Goal: Information Seeking & Learning: Learn about a topic

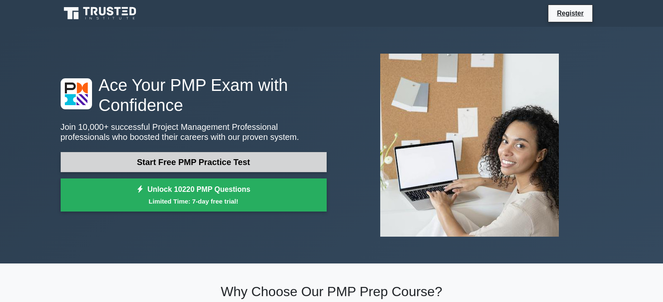
click at [233, 160] on link "Start Free PMP Practice Test" at bounding box center [194, 162] width 266 height 20
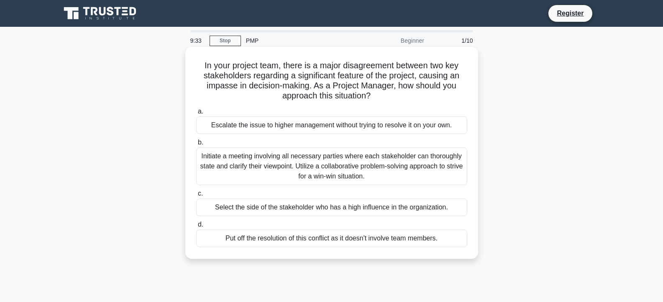
click at [335, 165] on div "Initiate a meeting involving all necessary parties where each stakeholder can t…" at bounding box center [331, 166] width 271 height 38
click at [196, 145] on input "b. Initiate a meeting involving all necessary parties where each stakeholder ca…" at bounding box center [196, 142] width 0 height 5
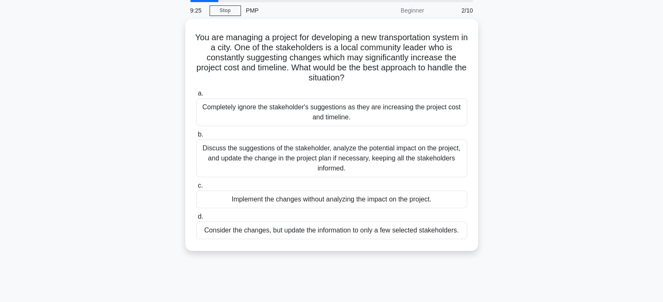
scroll to position [38, 0]
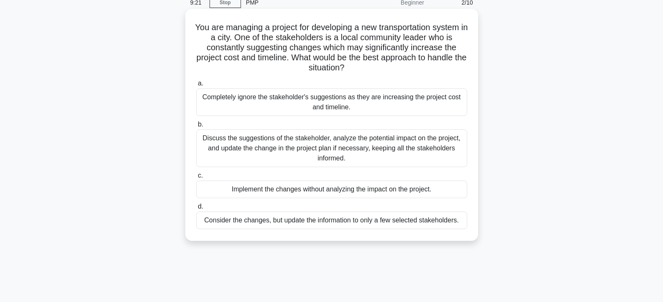
click at [231, 143] on div "Discuss the suggestions of the stakeholder, analyze the potential impact on the…" at bounding box center [331, 148] width 271 height 38
click at [196, 127] on input "b. Discuss the suggestions of the stakeholder, analyze the potential impact on …" at bounding box center [196, 124] width 0 height 5
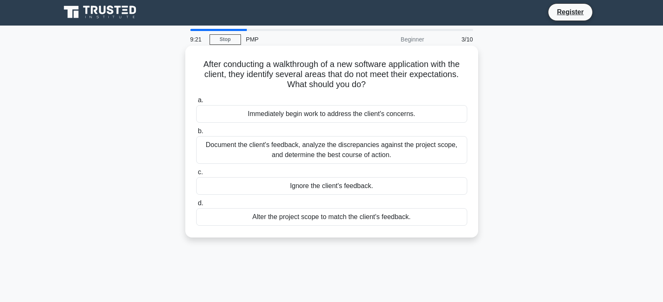
scroll to position [0, 0]
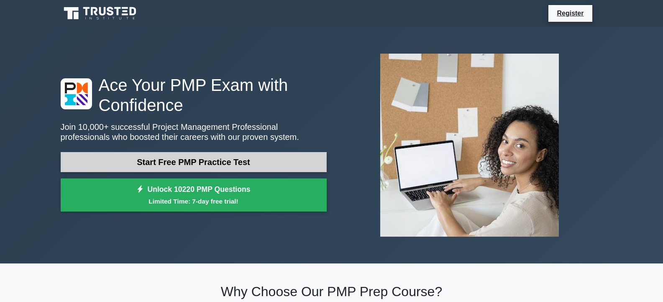
click at [188, 161] on link "Start Free PMP Practice Test" at bounding box center [194, 162] width 266 height 20
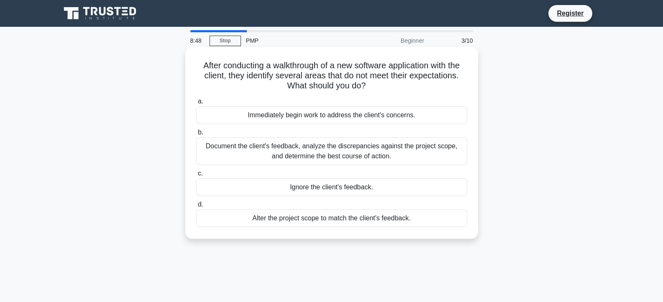
click at [322, 151] on div "Document the client's feedback, analyze the discrepancies against the project s…" at bounding box center [331, 151] width 271 height 28
click at [196, 135] on input "b. Document the client's feedback, analyze the discrepancies against the projec…" at bounding box center [196, 132] width 0 height 5
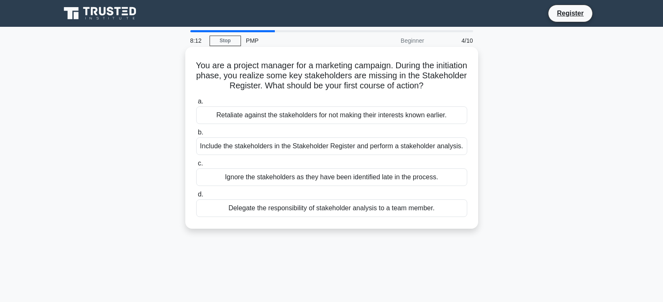
click at [345, 210] on div "Delegate the responsibility of stakeholder analysis to a team member." at bounding box center [331, 208] width 271 height 18
click at [196, 197] on input "d. Delegate the responsibility of stakeholder analysis to a team member." at bounding box center [196, 194] width 0 height 5
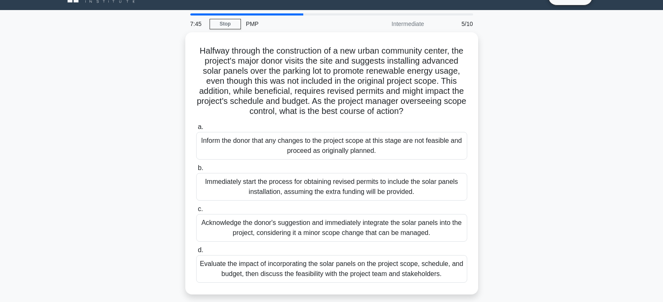
scroll to position [33, 0]
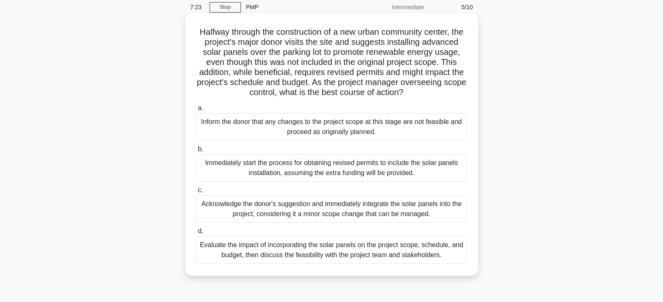
click at [350, 264] on div "Evaluate the impact of incorporating the solar panels on the project scope, sch…" at bounding box center [331, 250] width 271 height 28
click at [196, 234] on input "d. Evaluate the impact of incorporating the solar panels on the project scope, …" at bounding box center [196, 231] width 0 height 5
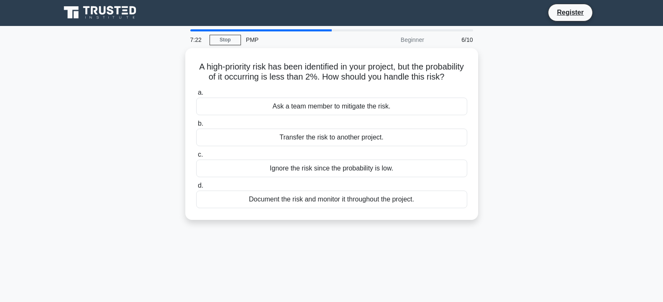
scroll to position [0, 0]
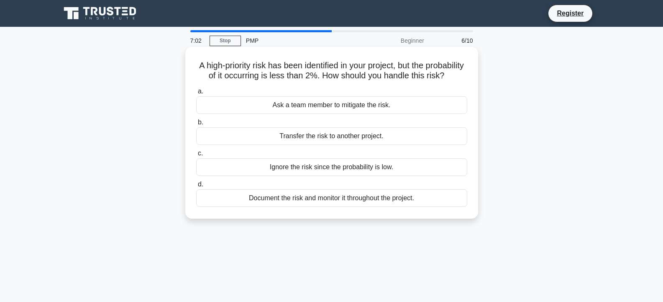
click at [342, 207] on div "Document the risk and monitor it throughout the project." at bounding box center [331, 198] width 271 height 18
click at [196, 187] on input "d. Document the risk and monitor it throughout the project." at bounding box center [196, 184] width 0 height 5
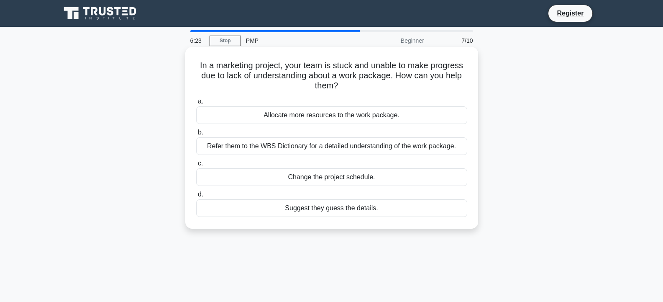
click at [340, 147] on div "Refer them to the WBS Dictionary for a detailed understanding of the work packa…" at bounding box center [331, 146] width 271 height 18
click at [196, 135] on input "b. Refer them to the WBS Dictionary for a detailed understanding of the work pa…" at bounding box center [196, 132] width 0 height 5
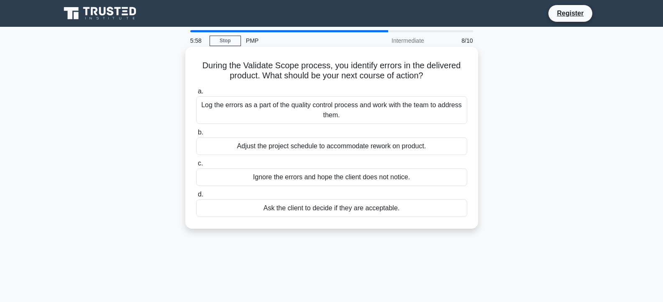
click at [331, 113] on div "Log the errors as a part of the quality control process and work with the team …" at bounding box center [331, 110] width 271 height 28
click at [196, 94] on input "a. Log the errors as a part of the quality control process and work with the te…" at bounding box center [196, 91] width 0 height 5
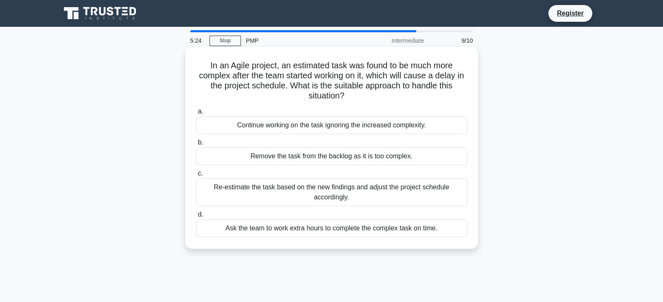
click at [339, 198] on div "Re-estimate the task based on the new findings and adjust the project schedule …" at bounding box center [331, 192] width 271 height 28
click at [196, 176] on input "c. Re-estimate the task based on the new findings and adjust the project schedu…" at bounding box center [196, 173] width 0 height 5
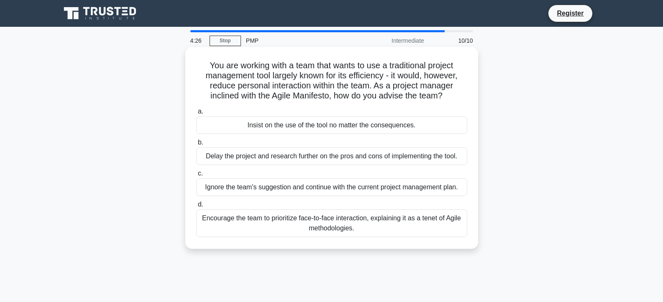
click at [371, 224] on div "Encourage the team to prioritize face-to-face interaction, explaining it as a t…" at bounding box center [331, 223] width 271 height 28
click at [196, 207] on input "d. Encourage the team to prioritize face-to-face interaction, explaining it as …" at bounding box center [196, 204] width 0 height 5
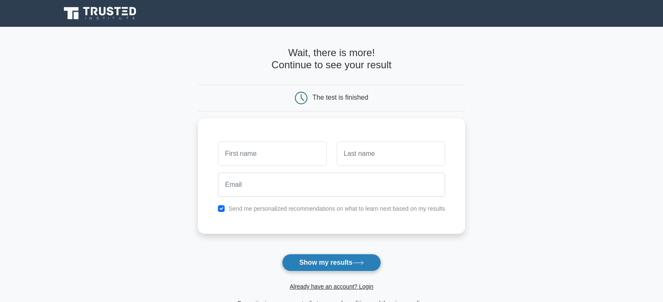
click at [311, 259] on button "Show my results" at bounding box center [331, 263] width 99 height 18
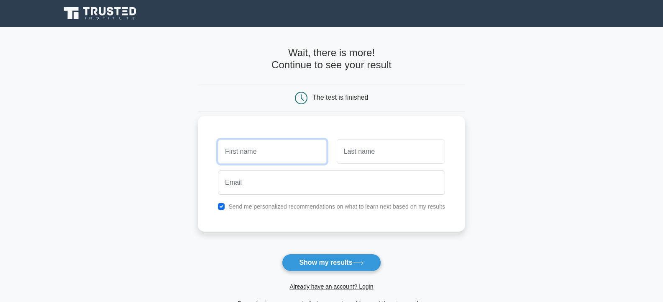
click at [262, 149] on input "text" at bounding box center [272, 151] width 108 height 24
type input "Iqbal"
click at [380, 154] on input "text" at bounding box center [391, 151] width 108 height 24
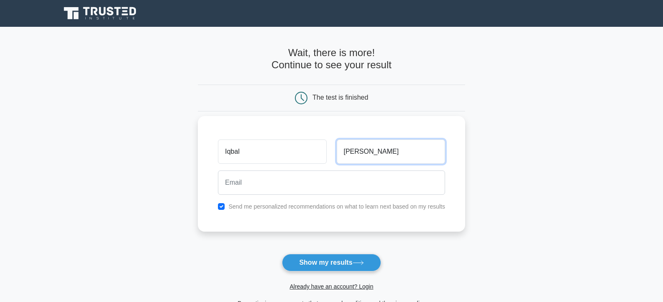
type input "Malick"
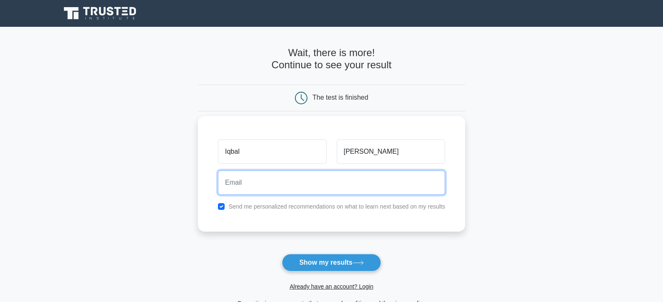
click at [303, 182] on input "email" at bounding box center [331, 182] width 227 height 24
type input "iamalick1970@gmail.com"
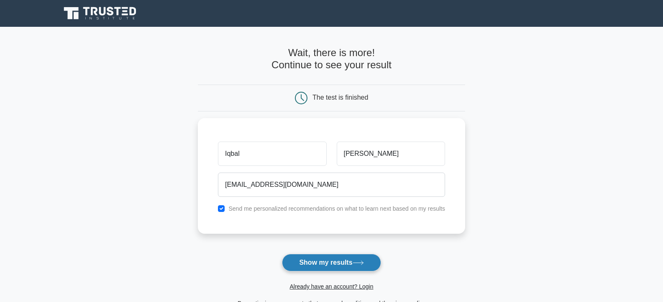
click at [316, 261] on button "Show my results" at bounding box center [331, 263] width 99 height 18
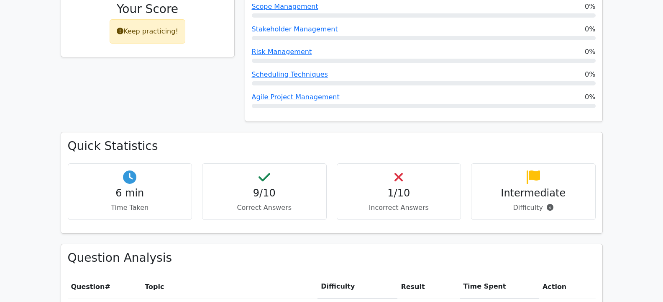
scroll to position [480, 0]
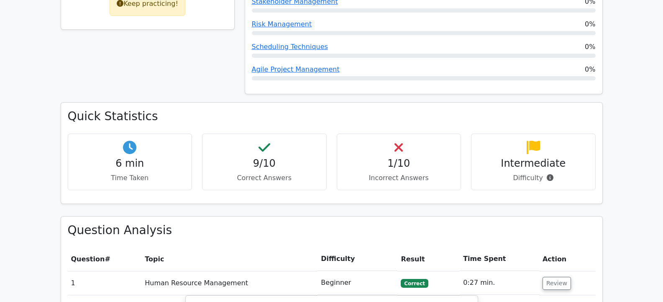
click at [400, 157] on h4 "1/10" at bounding box center [399, 163] width 110 height 12
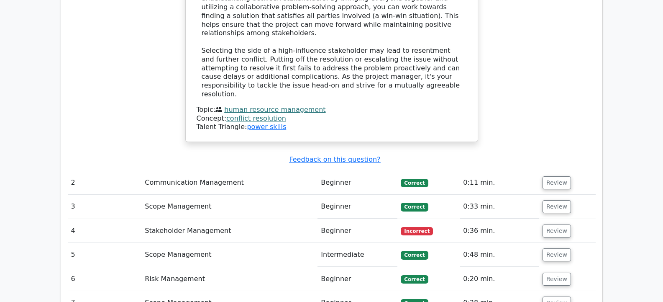
scroll to position [1059, 0]
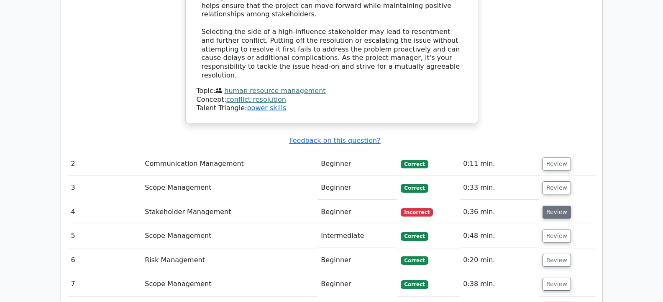
click at [553, 206] on button "Review" at bounding box center [557, 212] width 28 height 13
click at [554, 206] on button "Review" at bounding box center [557, 212] width 28 height 13
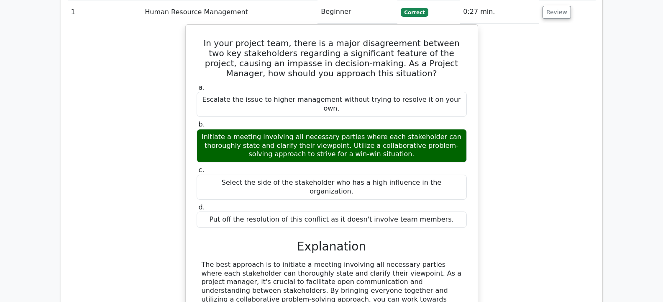
scroll to position [740, 0]
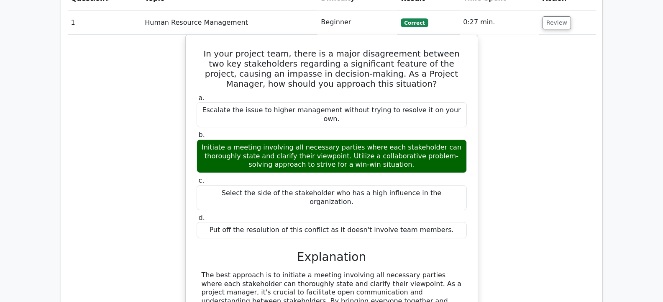
drag, startPoint x: 657, startPoint y: 142, endPoint x: 650, endPoint y: 113, distance: 29.6
click at [650, 113] on main "Go Premium Project Management Professional Preparation Package (2025) Earn 35 P…" at bounding box center [331, 166] width 663 height 1759
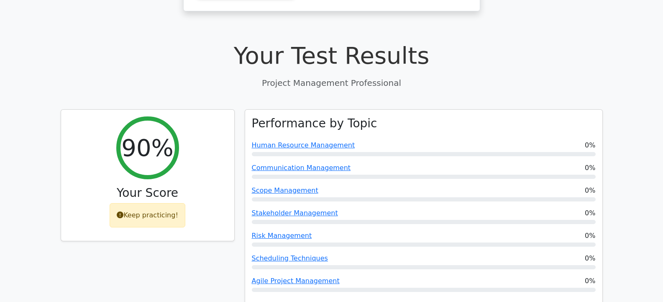
scroll to position [258, 0]
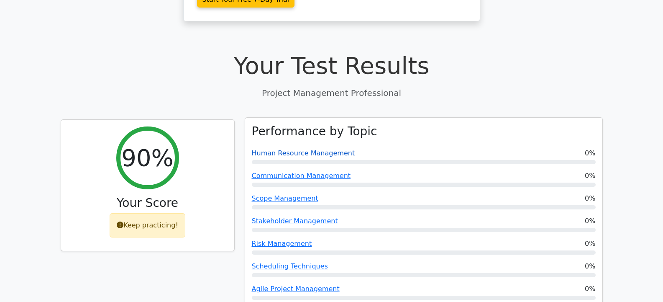
click at [319, 149] on link "Human Resource Management" at bounding box center [303, 153] width 103 height 8
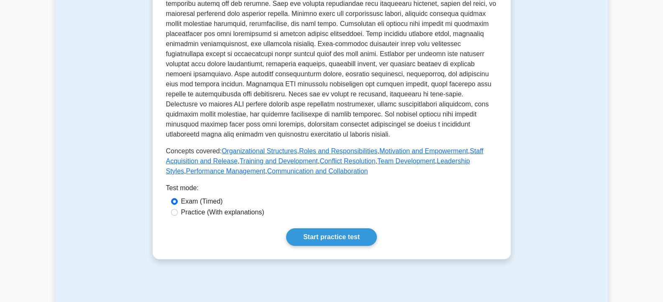
scroll to position [380, 0]
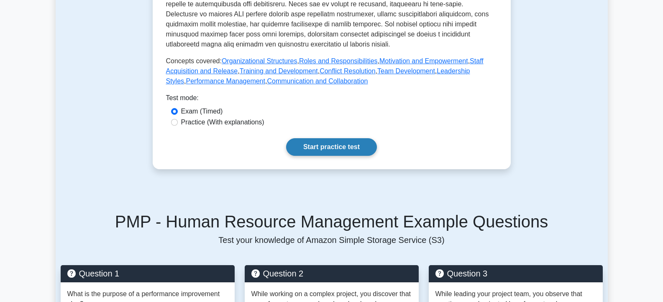
click at [347, 141] on link "Start practice test" at bounding box center [331, 147] width 91 height 18
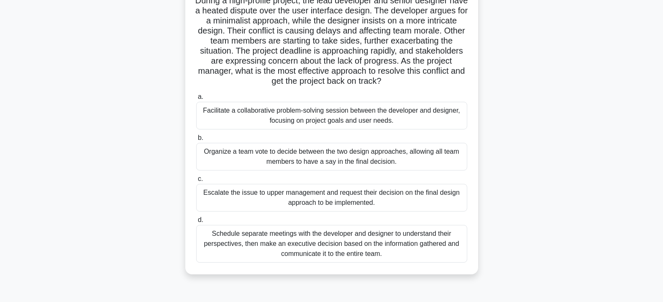
scroll to position [84, 0]
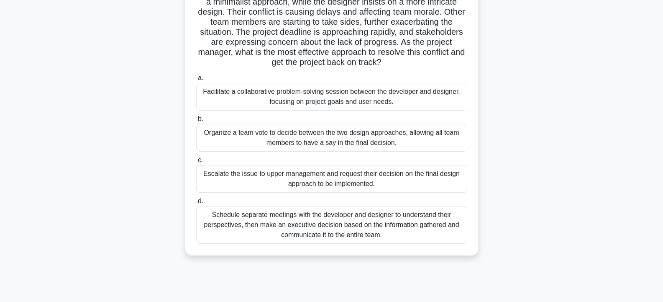
click at [332, 96] on div "Facilitate a collaborative problem-solving session between the developer and de…" at bounding box center [331, 97] width 271 height 28
click at [196, 81] on input "a. Facilitate a collaborative problem-solving session between the developer and…" at bounding box center [196, 77] width 0 height 5
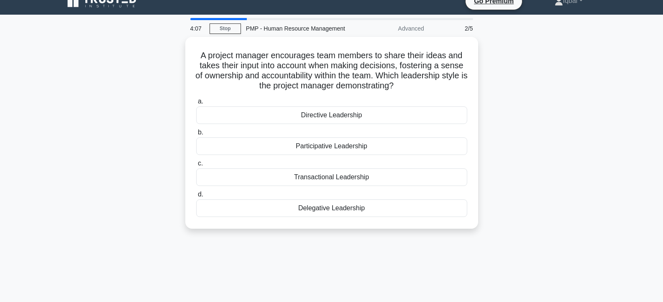
scroll to position [0, 0]
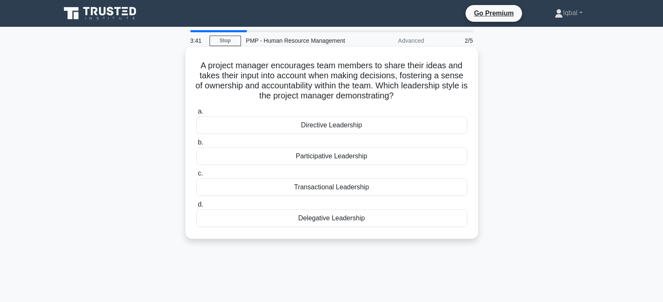
click at [345, 161] on div "Participative Leadership" at bounding box center [331, 156] width 271 height 18
click at [196, 145] on input "b. Participative Leadership" at bounding box center [196, 142] width 0 height 5
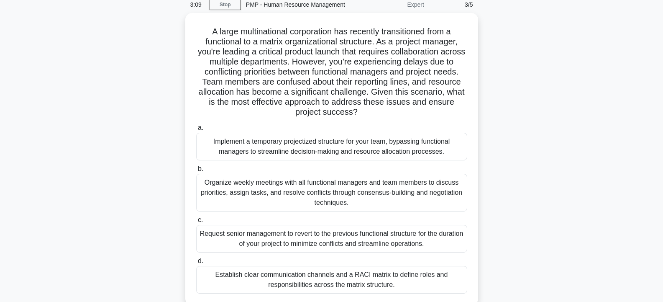
scroll to position [50, 0]
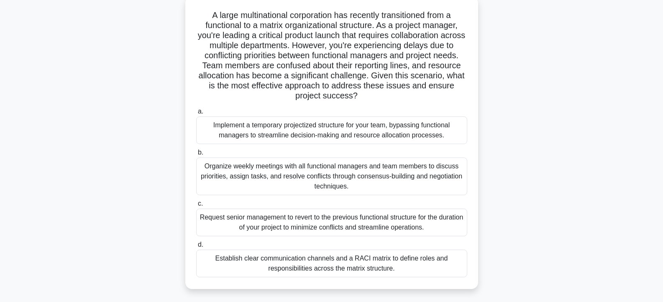
click at [319, 178] on div "Organize weekly meetings with all functional managers and team members to discu…" at bounding box center [331, 176] width 271 height 38
click at [196, 155] on input "b. Organize weekly meetings with all functional managers and team members to di…" at bounding box center [196, 152] width 0 height 5
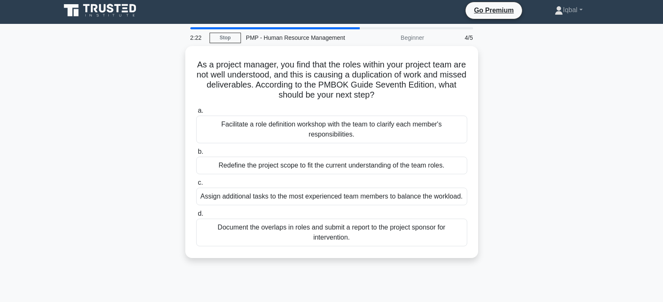
scroll to position [0, 0]
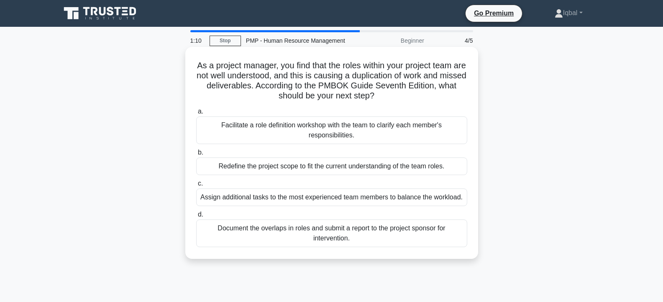
click at [347, 132] on div "Facilitate a role definition workshop with the team to clarify each member's re…" at bounding box center [331, 130] width 271 height 28
click at [196, 114] on input "a. Facilitate a role definition workshop with the team to clarify each member's…" at bounding box center [196, 111] width 0 height 5
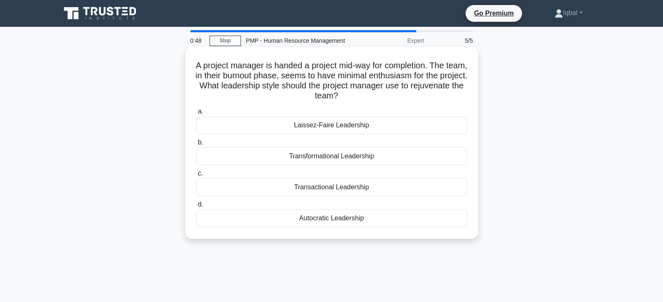
click at [329, 155] on div "Transformational Leadership" at bounding box center [331, 156] width 271 height 18
click at [196, 145] on input "b. Transformational Leadership" at bounding box center [196, 142] width 0 height 5
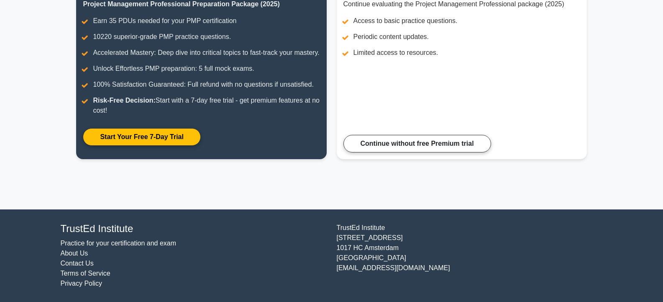
scroll to position [142, 0]
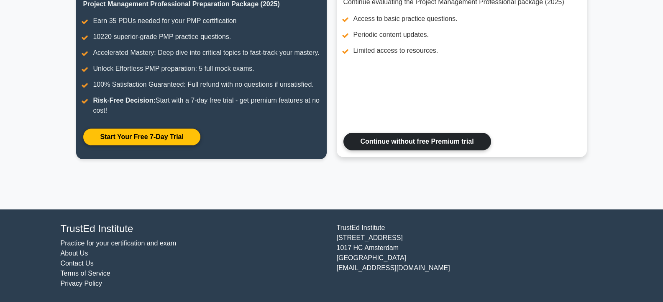
click at [439, 145] on link "Continue without free Premium trial" at bounding box center [418, 142] width 148 height 18
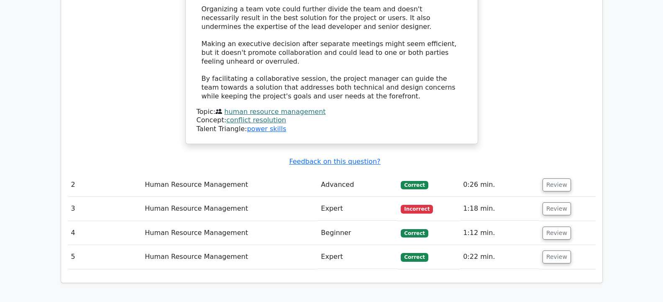
scroll to position [1227, 0]
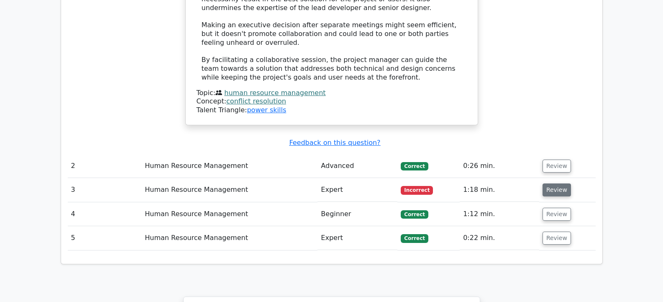
click at [552, 183] on button "Review" at bounding box center [557, 189] width 28 height 13
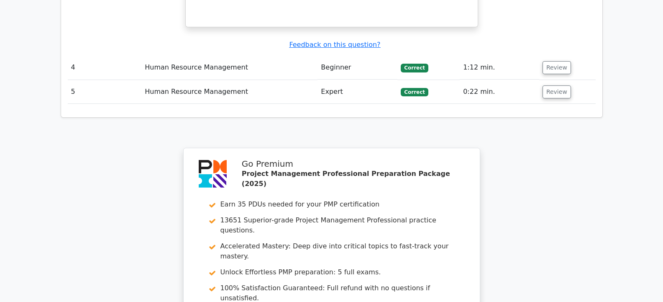
scroll to position [2000, 0]
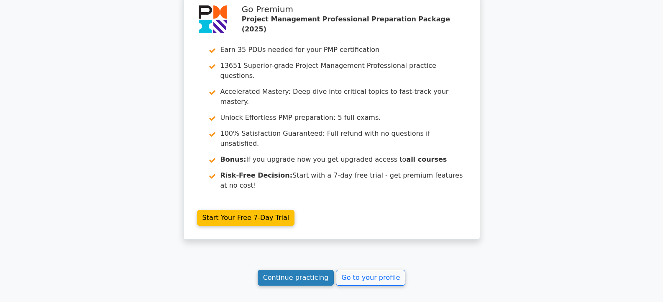
click at [306, 270] on link "Continue practicing" at bounding box center [296, 278] width 77 height 16
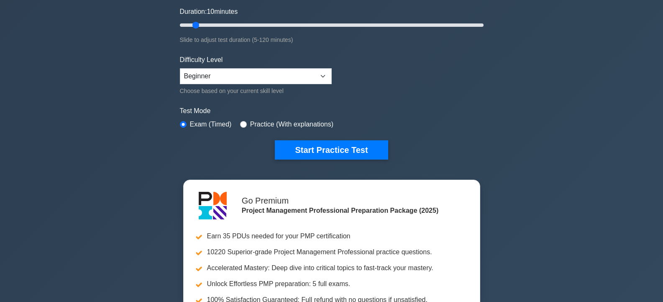
scroll to position [184, 0]
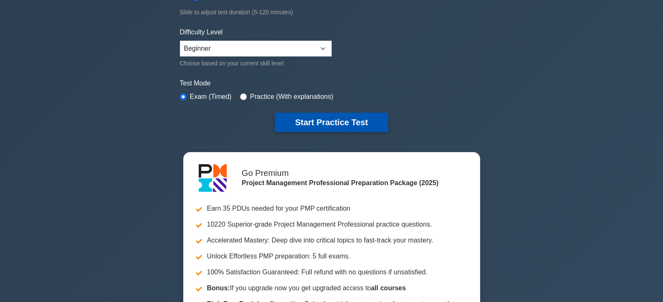
click at [327, 117] on button "Start Practice Test" at bounding box center [331, 122] width 113 height 19
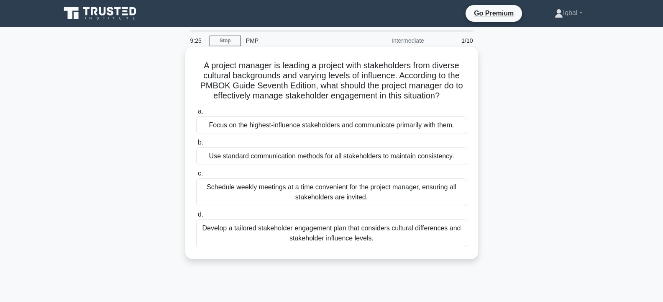
click at [347, 234] on div "Develop a tailored stakeholder engagement plan that considers cultural differen…" at bounding box center [331, 233] width 271 height 28
click at [196, 217] on input "d. Develop a tailored stakeholder engagement plan that considers cultural diffe…" at bounding box center [196, 214] width 0 height 5
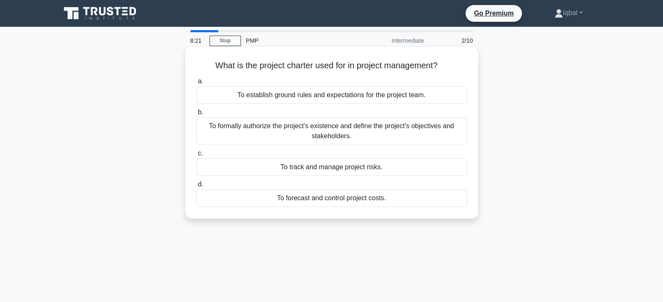
click at [334, 130] on div "To formally authorize the project's existence and define the project's objectiv…" at bounding box center [331, 131] width 271 height 28
click at [196, 115] on input "b. To formally authorize the project's existence and define the project's objec…" at bounding box center [196, 112] width 0 height 5
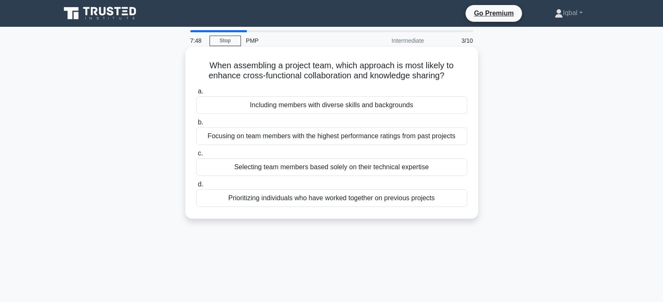
click at [345, 110] on div "Including members with diverse skills and backgrounds" at bounding box center [331, 105] width 271 height 18
click at [196, 94] on input "a. Including members with diverse skills and backgrounds" at bounding box center [196, 91] width 0 height 5
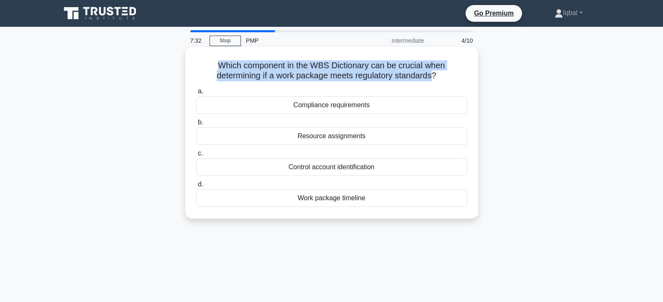
drag, startPoint x: 216, startPoint y: 65, endPoint x: 436, endPoint y: 74, distance: 219.9
click at [436, 74] on h5 "Which component in the WBS Dictionary can be crucial when determining if a work…" at bounding box center [331, 70] width 273 height 21
copy h5 "Which component in the WBS Dictionary can be crucial when determining if a work…"
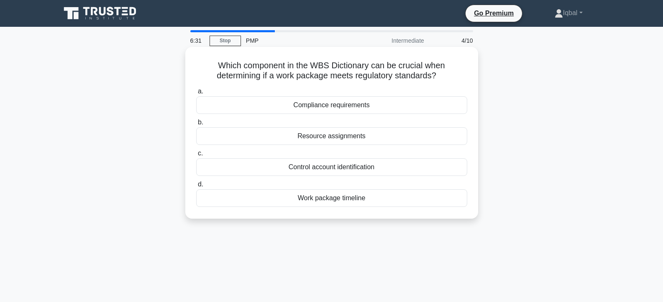
click at [327, 103] on div "Compliance requirements" at bounding box center [331, 105] width 271 height 18
click at [196, 94] on input "a. Compliance requirements" at bounding box center [196, 91] width 0 height 5
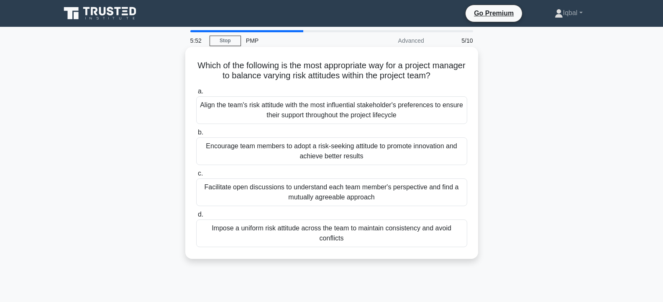
click at [331, 199] on div "Facilitate open discussions to understand each team member's perspective and fi…" at bounding box center [331, 192] width 271 height 28
click at [196, 176] on input "c. Facilitate open discussions to understand each team member's perspective and…" at bounding box center [196, 173] width 0 height 5
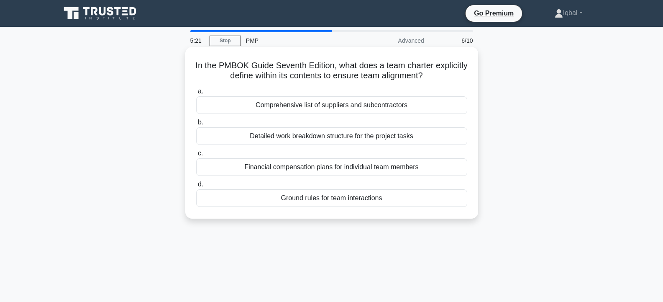
click at [344, 201] on div "Ground rules for team interactions" at bounding box center [331, 198] width 271 height 18
click at [196, 187] on input "d. Ground rules for team interactions" at bounding box center [196, 184] width 0 height 5
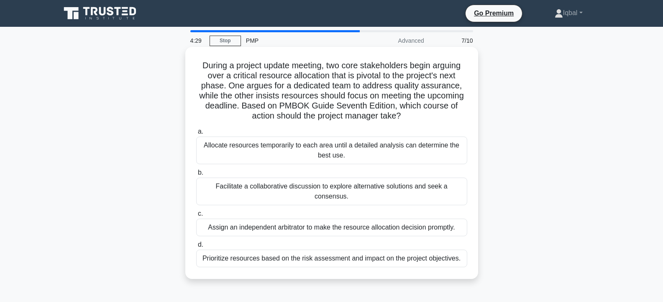
click at [349, 186] on div "Facilitate a collaborative discussion to explore alternative solutions and seek…" at bounding box center [331, 191] width 271 height 28
click at [196, 175] on input "b. Facilitate a collaborative discussion to explore alternative solutions and s…" at bounding box center [196, 172] width 0 height 5
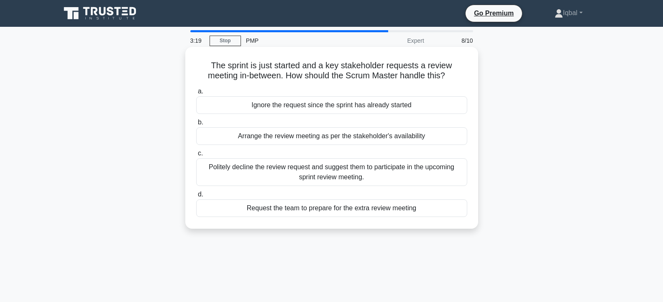
click at [358, 212] on div "Request the team to prepare for the extra review meeting" at bounding box center [331, 208] width 271 height 18
click at [196, 197] on input "d. Request the team to prepare for the extra review meeting" at bounding box center [196, 194] width 0 height 5
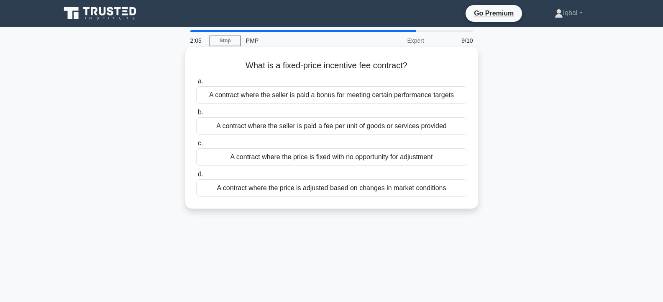
click at [332, 127] on div "A contract where the seller is paid a fee per unit of goods or services provided" at bounding box center [331, 126] width 271 height 18
click at [196, 115] on input "b. A contract where the seller is paid a fee per unit of goods or services prov…" at bounding box center [196, 112] width 0 height 5
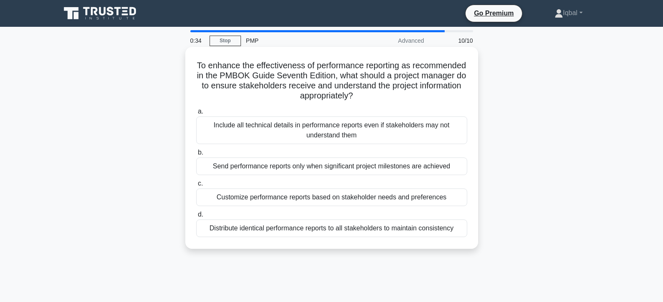
click at [326, 198] on div "Customize performance reports based on stakeholder needs and preferences" at bounding box center [331, 197] width 271 height 18
click at [196, 186] on input "c. Customize performance reports based on stakeholder needs and preferences" at bounding box center [196, 183] width 0 height 5
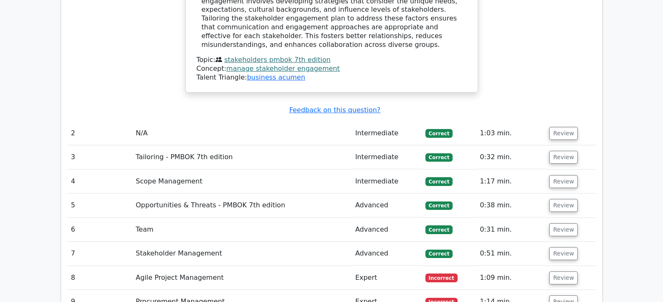
scroll to position [1111, 0]
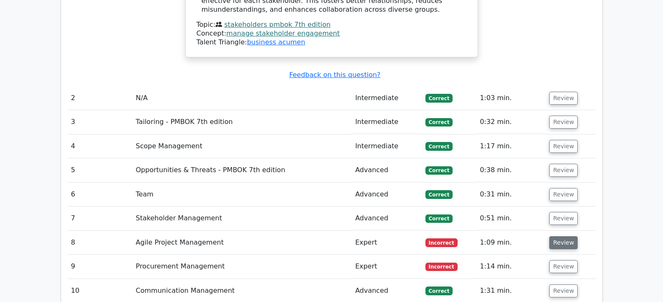
click at [560, 236] on button "Review" at bounding box center [564, 242] width 28 height 13
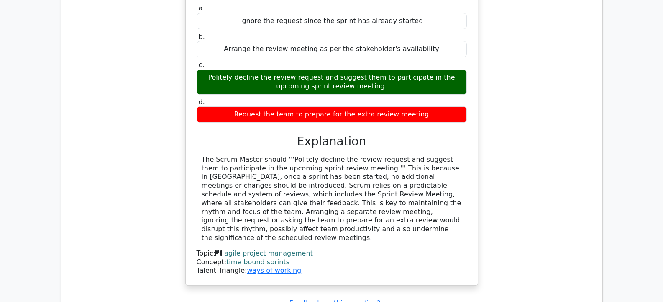
scroll to position [1451, 0]
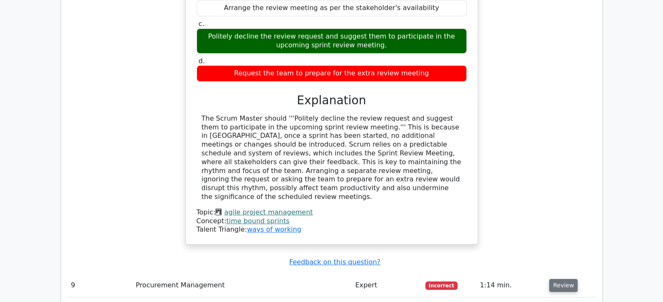
click at [563, 279] on button "Review" at bounding box center [564, 285] width 28 height 13
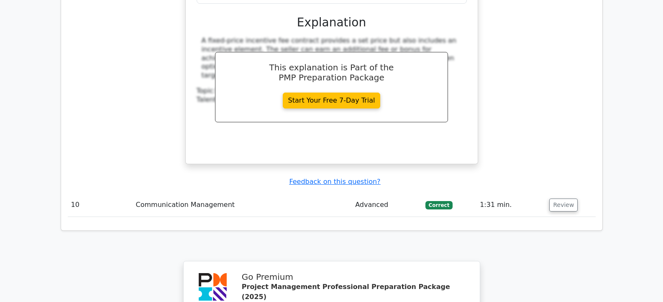
scroll to position [1936, 0]
